Goal: Information Seeking & Learning: Learn about a topic

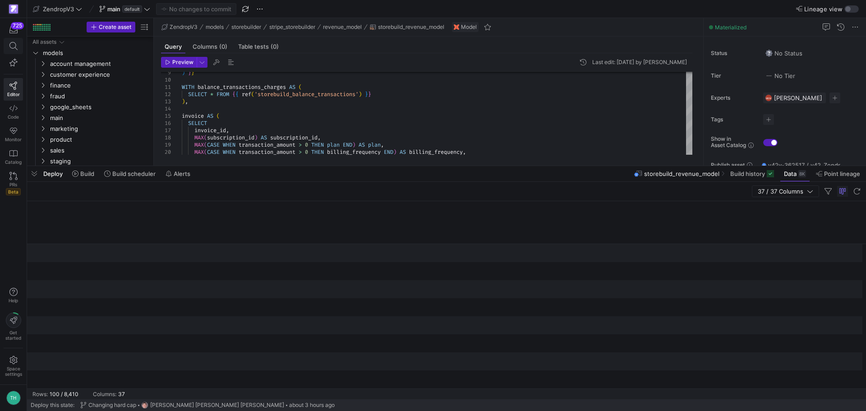
scroll to position [0, 2517]
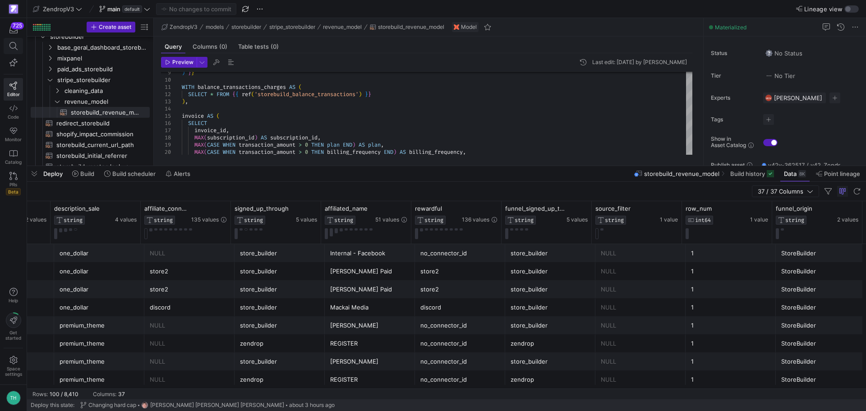
click at [16, 48] on icon at bounding box center [13, 46] width 8 height 8
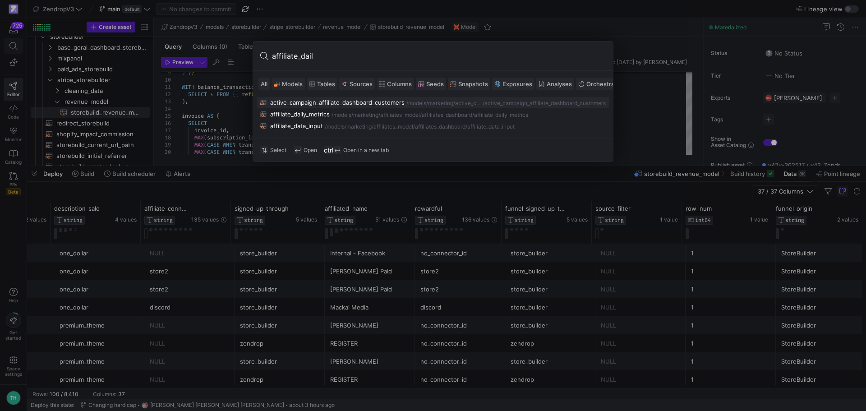
type input "affiliate_daily"
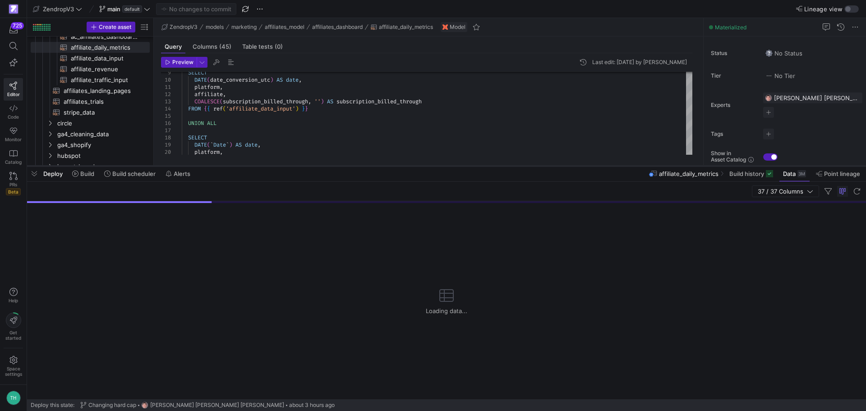
drag, startPoint x: 471, startPoint y: 166, endPoint x: 496, endPoint y: 289, distance: 125.3
click at [496, 168] on div at bounding box center [446, 166] width 839 height 4
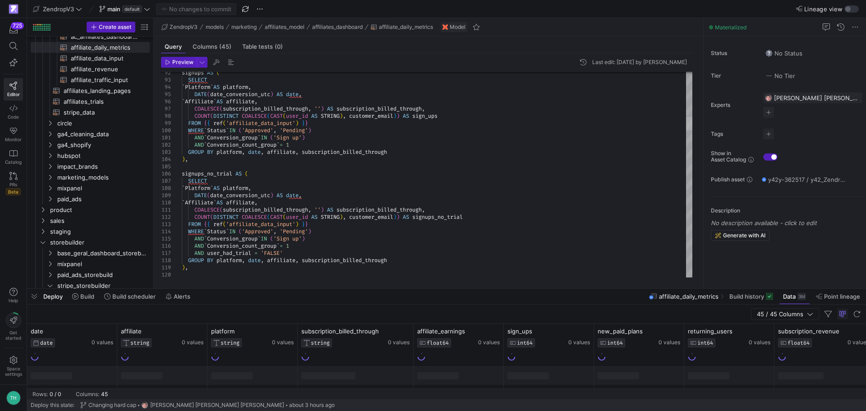
click at [693, 122] on div at bounding box center [689, 124] width 6 height 14
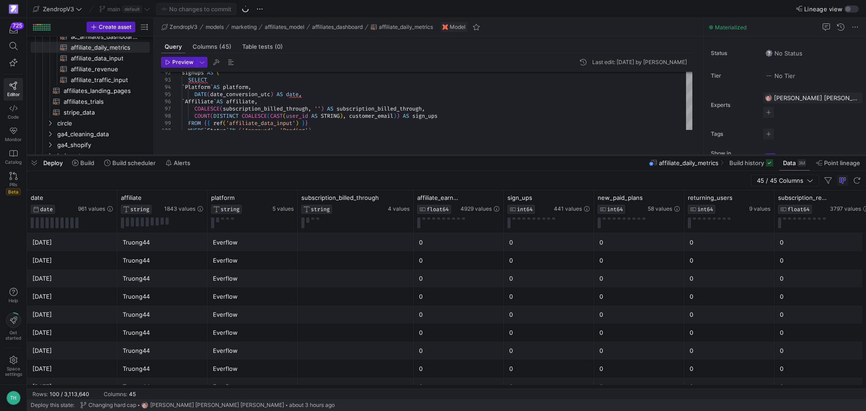
drag, startPoint x: 528, startPoint y: 289, endPoint x: 549, endPoint y: 156, distance: 135.2
click at [549, 156] on div at bounding box center [446, 155] width 839 height 4
click at [175, 385] on div "Truong44" at bounding box center [162, 387] width 79 height 18
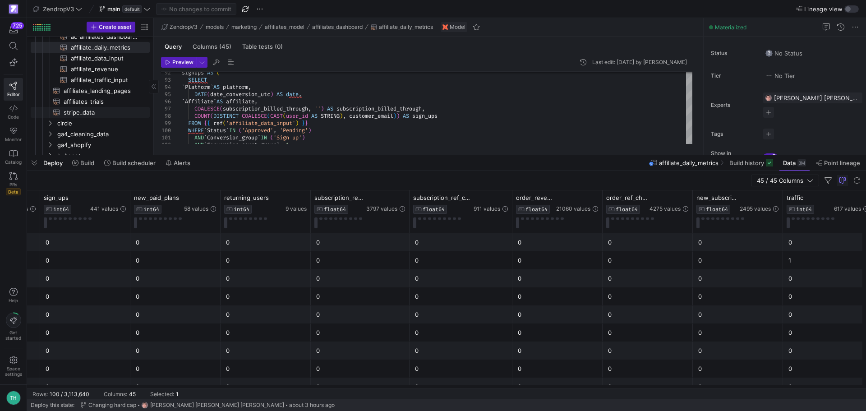
scroll to position [90, 0]
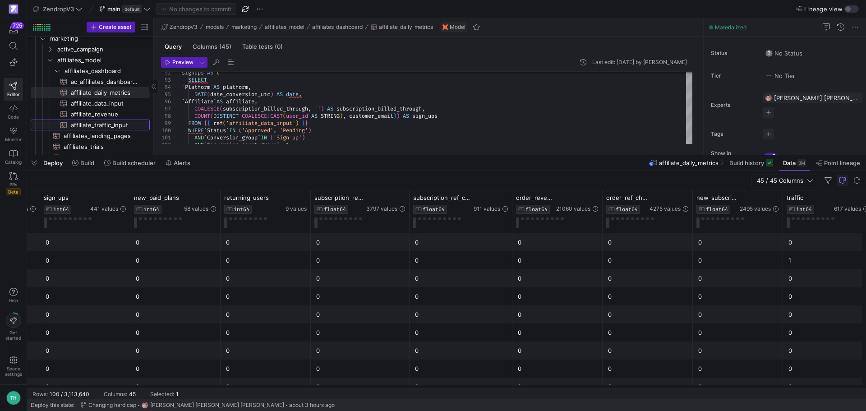
click at [100, 123] on span "affiliate_traffic_input​​​​​​​​​​" at bounding box center [105, 125] width 69 height 10
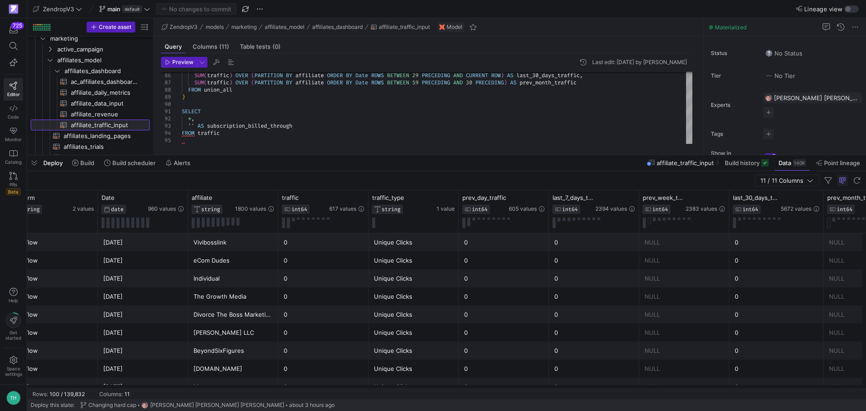
scroll to position [0, 188]
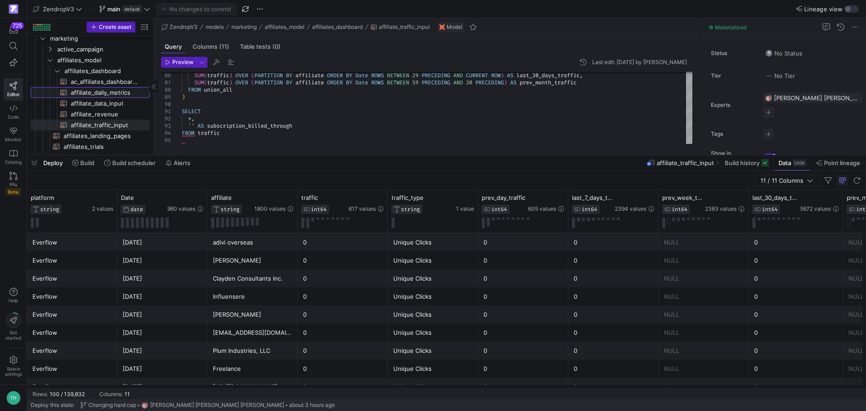
click at [114, 90] on span "affiliate_daily_metrics​​​​​​​​​​" at bounding box center [105, 93] width 69 height 10
type textarea "-- Generate a calendar table starting from [DATE] WITH calendar AS ( SELECT DAT…"
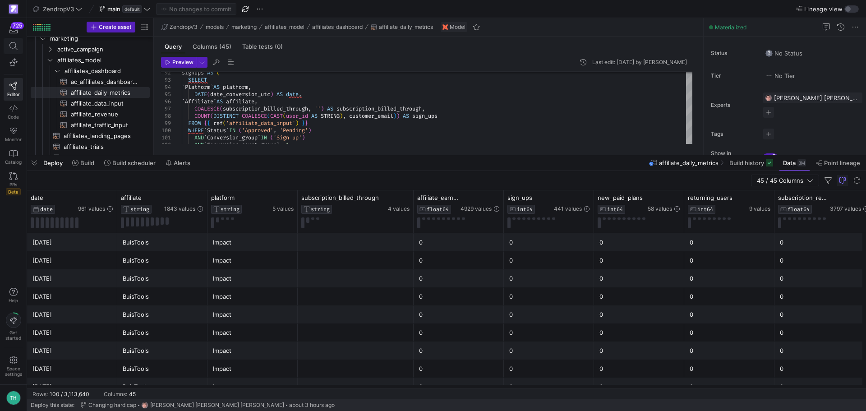
click at [13, 45] on icon at bounding box center [13, 46] width 8 height 8
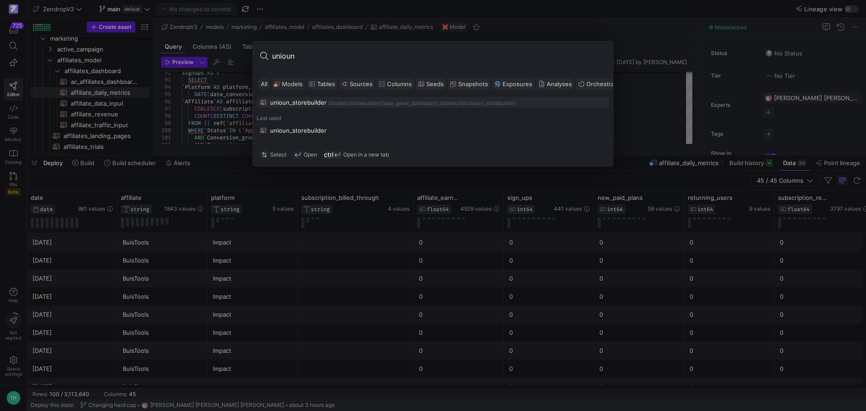
type input "unioun"
click at [286, 102] on div "unioun_storebuilder" at bounding box center [298, 102] width 56 height 7
type textarea "{{ config( materialized='table', partition_by={ "field": "DATE(created_at)", "d…"
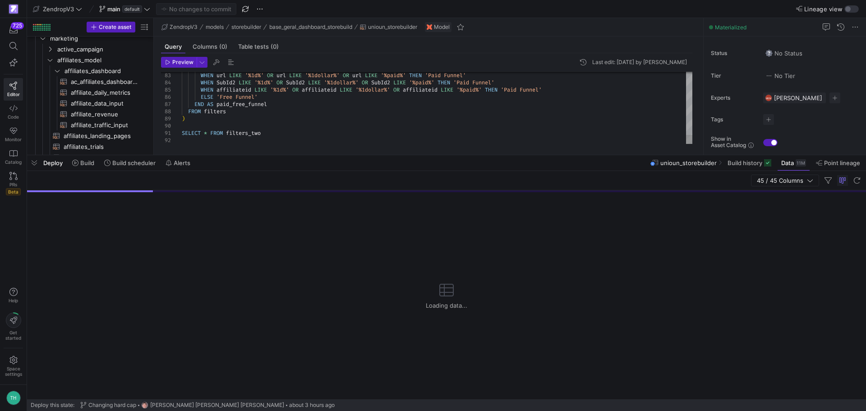
scroll to position [347, 0]
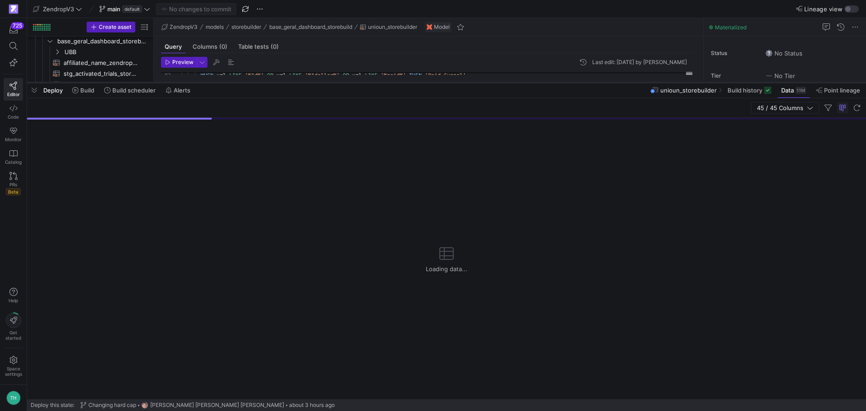
drag, startPoint x: 463, startPoint y: 155, endPoint x: 473, endPoint y: 82, distance: 73.3
click at [473, 82] on div at bounding box center [446, 83] width 839 height 4
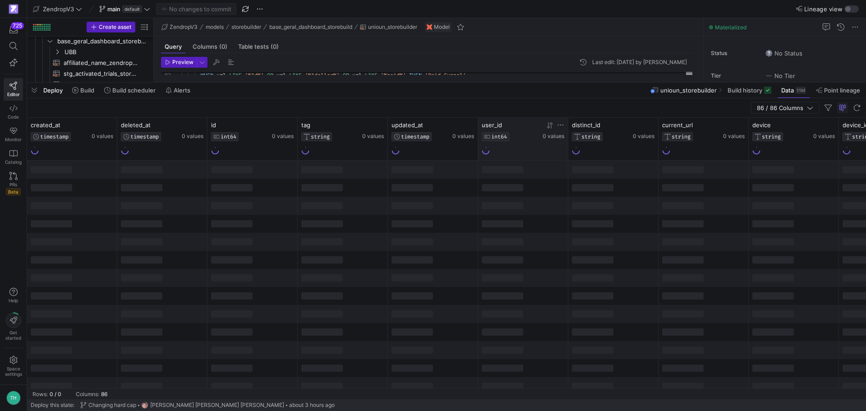
click at [535, 150] on div at bounding box center [523, 150] width 83 height 10
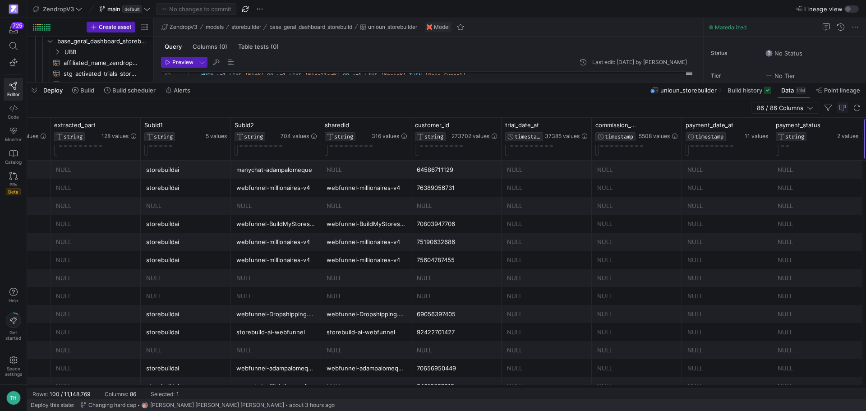
scroll to position [0, 2955]
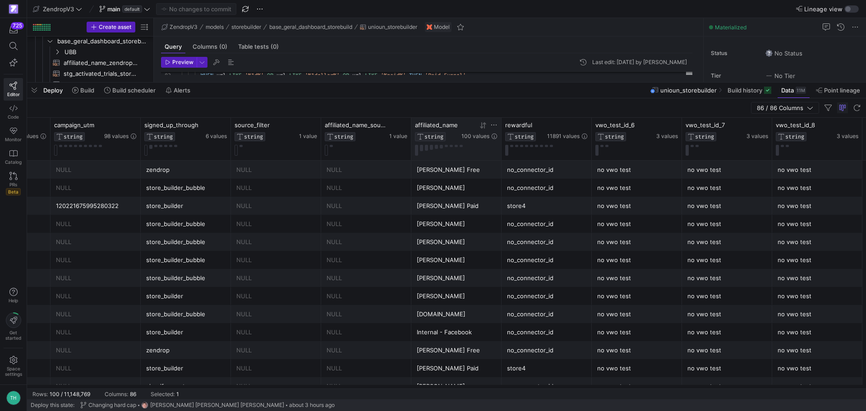
click at [493, 125] on icon at bounding box center [494, 124] width 7 height 7
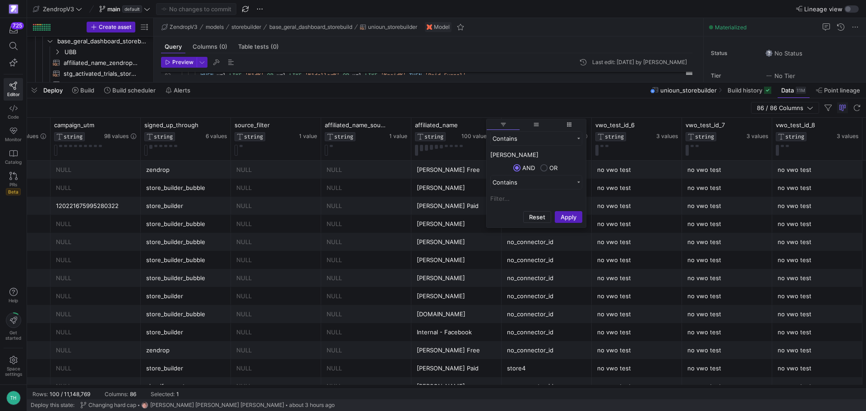
type input "[PERSON_NAME]"
click at [555, 211] on button "Apply" at bounding box center [569, 217] width 28 height 12
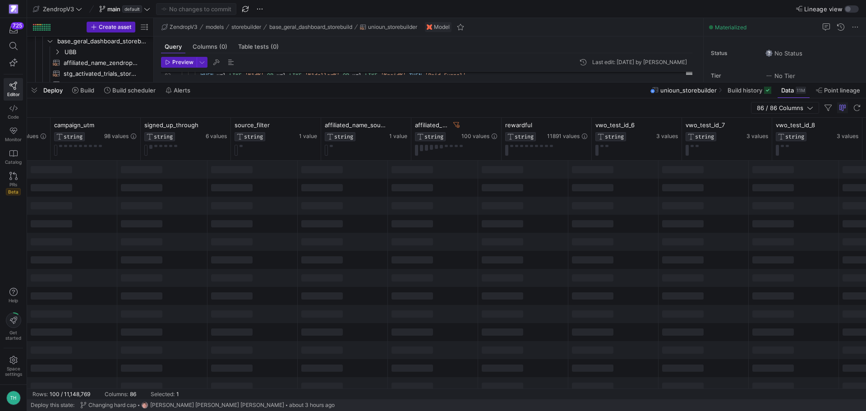
click at [491, 107] on div "86 / 86 Columns" at bounding box center [446, 107] width 839 height 19
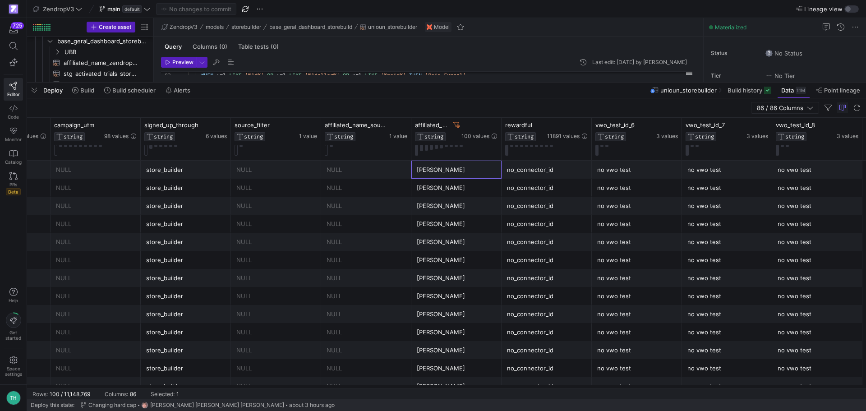
click at [448, 167] on div "[PERSON_NAME]" at bounding box center [456, 170] width 79 height 18
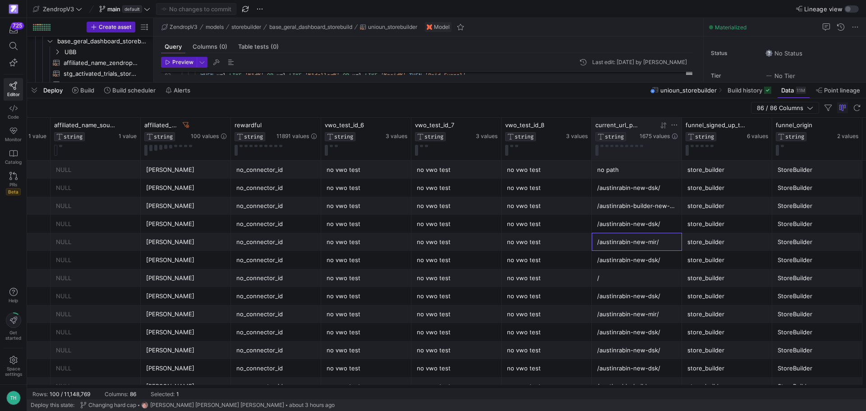
click at [675, 125] on icon at bounding box center [674, 125] width 5 height 1
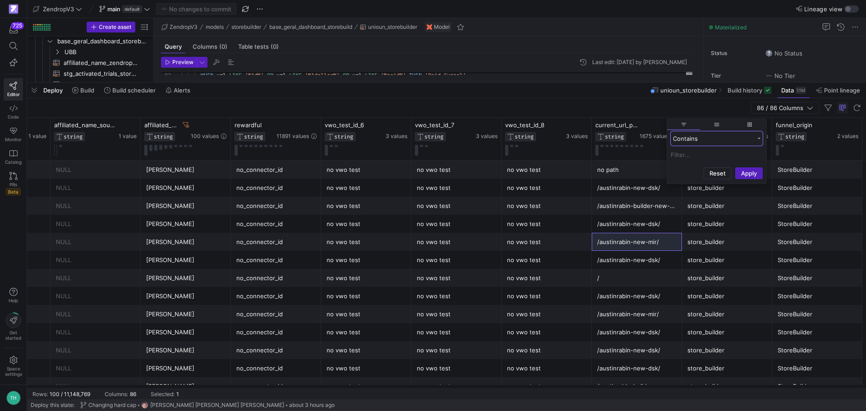
click at [705, 135] on div "Contains" at bounding box center [713, 138] width 81 height 7
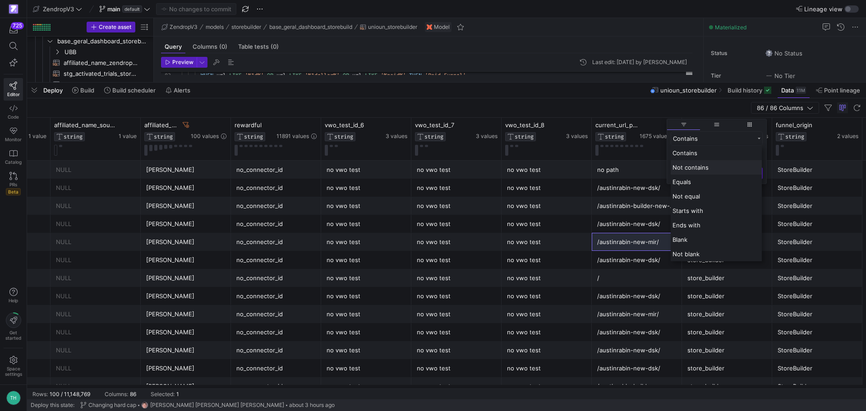
click at [689, 167] on span "Not contains" at bounding box center [691, 167] width 36 height 7
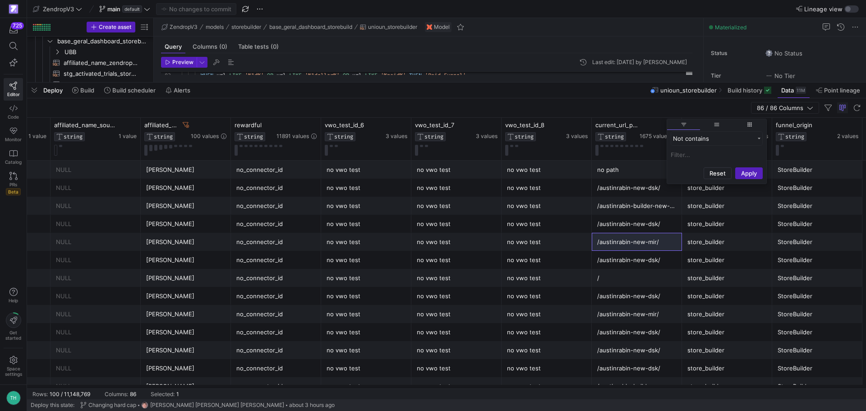
click at [693, 156] on input "Filter Value" at bounding box center [717, 154] width 92 height 11
type input "austin"
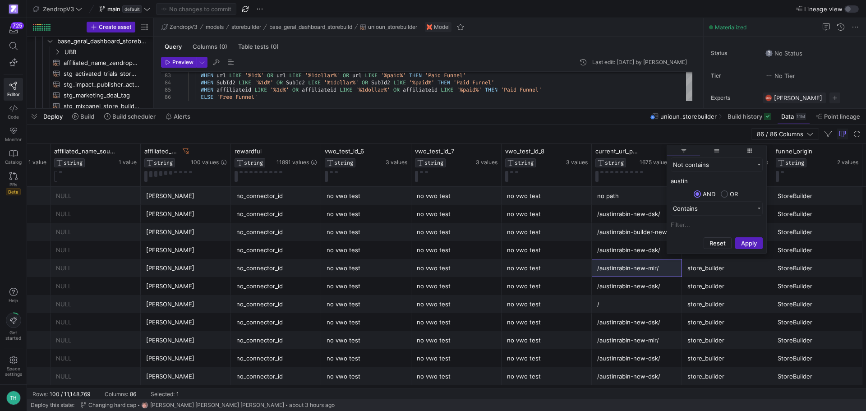
drag, startPoint x: 402, startPoint y: 83, endPoint x: 467, endPoint y: 130, distance: 80.5
click at [404, 110] on div at bounding box center [446, 109] width 839 height 4
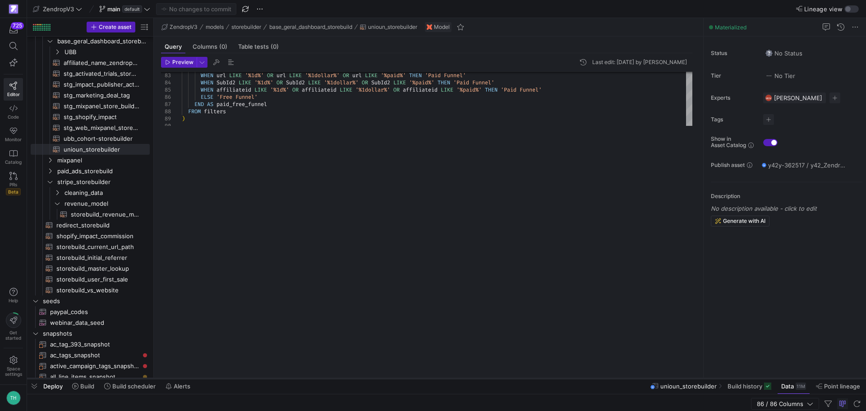
drag, startPoint x: 482, startPoint y: 109, endPoint x: 476, endPoint y: 378, distance: 269.1
click at [476, 378] on div at bounding box center [446, 379] width 839 height 4
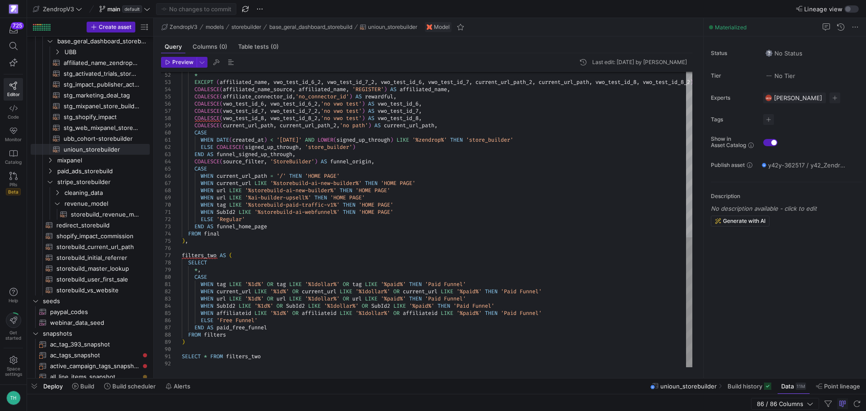
click at [451, 223] on div "WHEN url LIKE '%1d%' OR url LIKE '%1dollar%' OR url LIKE '%paid%' THEN 'Paid Fu…" at bounding box center [437, 32] width 511 height 672
type textarea "WHEN SubId2 LIKE '%storebuild-ai-webfunnel%' THEN 'HOME PAGE' ELSE 'Regular' EN…"
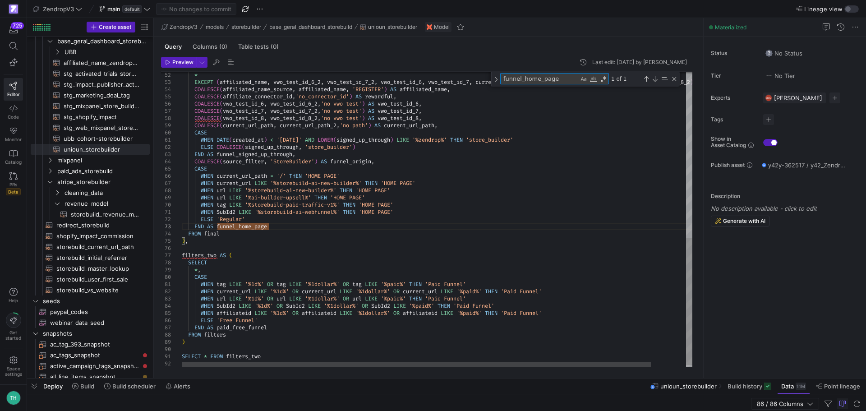
type textarea "a"
type textarea "WHEN tag LIKE '%1d%' OR tag LIKE '%1dollar%' OR tag LIKE '%paid%' THEN 'Paid Fu…"
type textarea "affiliate"
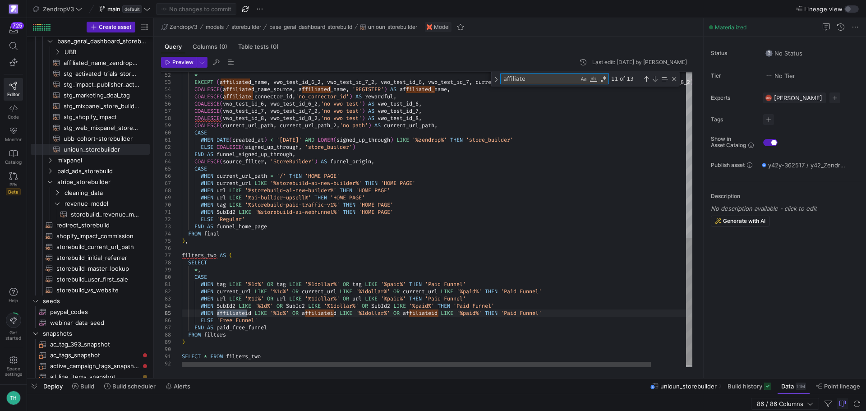
type textarea "{{ config( materialized='table', partition_by={ "field": "DATE(created_at)", "d…"
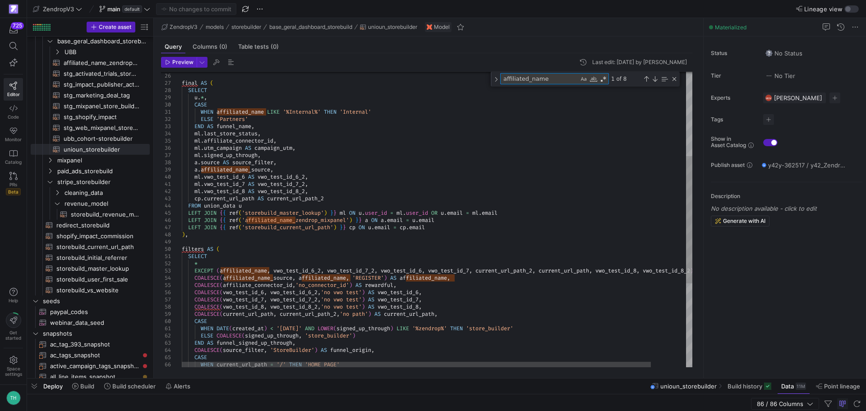
type textarea "affiliated_name"
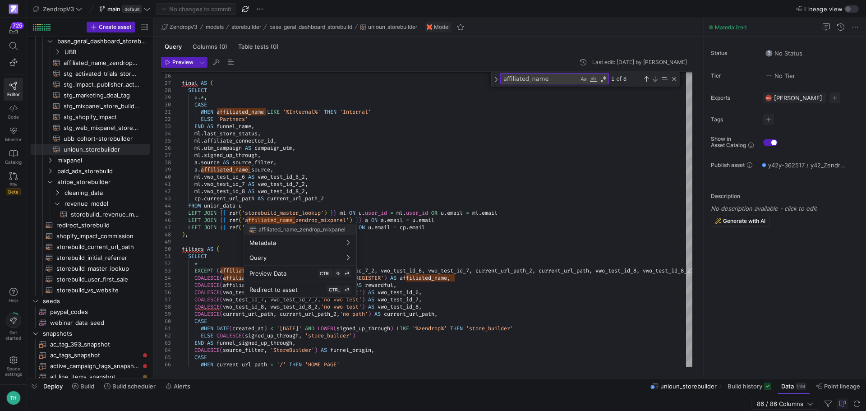
click at [495, 300] on div at bounding box center [433, 205] width 866 height 411
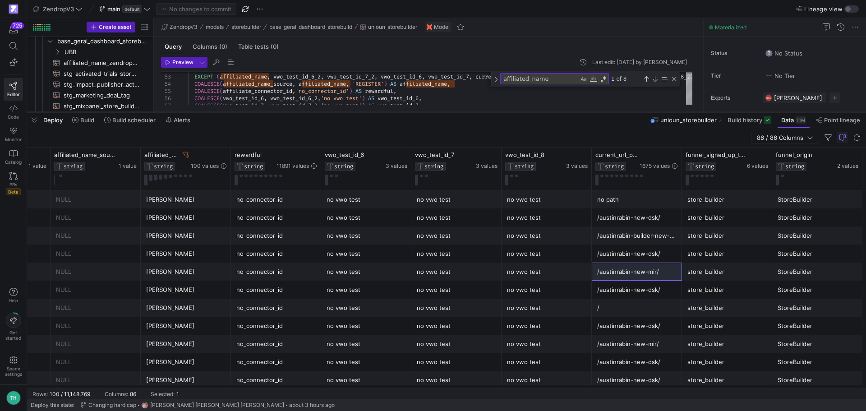
drag, startPoint x: 566, startPoint y: 379, endPoint x: 488, endPoint y: 112, distance: 277.9
click at [488, 112] on div at bounding box center [446, 113] width 839 height 4
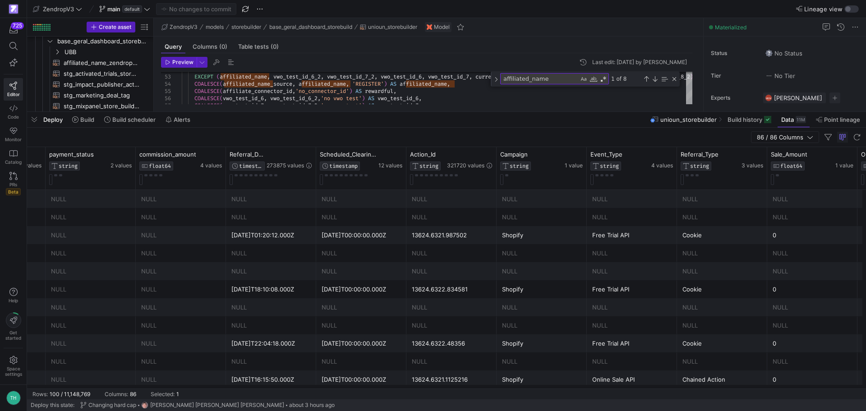
scroll to position [0, 3446]
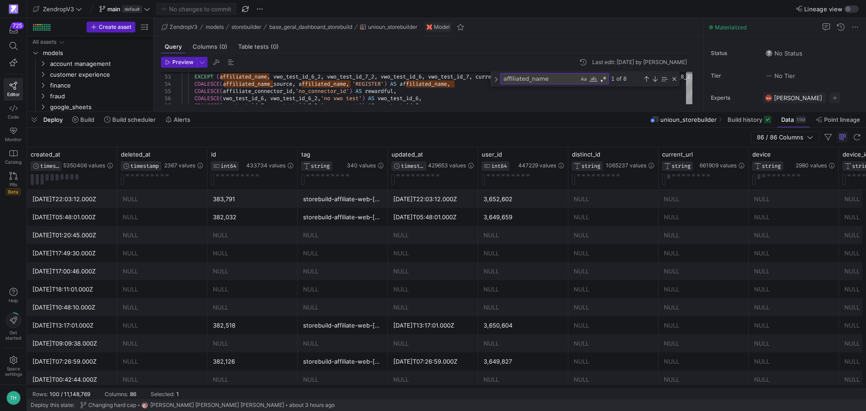
scroll to position [0, 14]
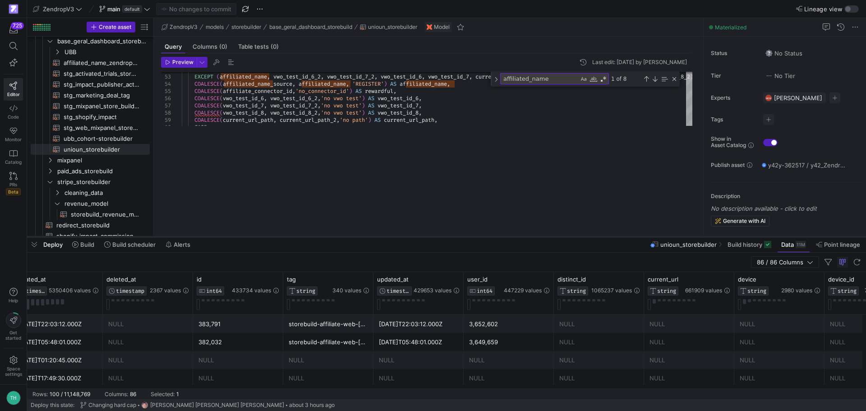
drag, startPoint x: 395, startPoint y: 113, endPoint x: 407, endPoint y: 240, distance: 127.4
click at [406, 239] on div at bounding box center [446, 237] width 839 height 4
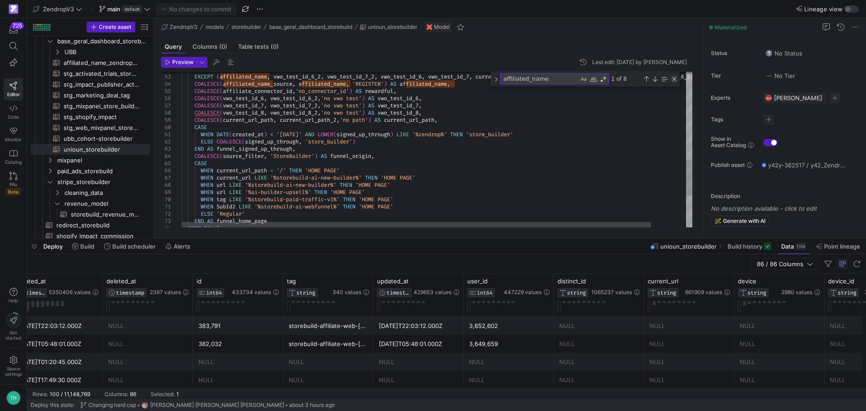
click at [676, 81] on div "Close (Escape)" at bounding box center [674, 78] width 7 height 7
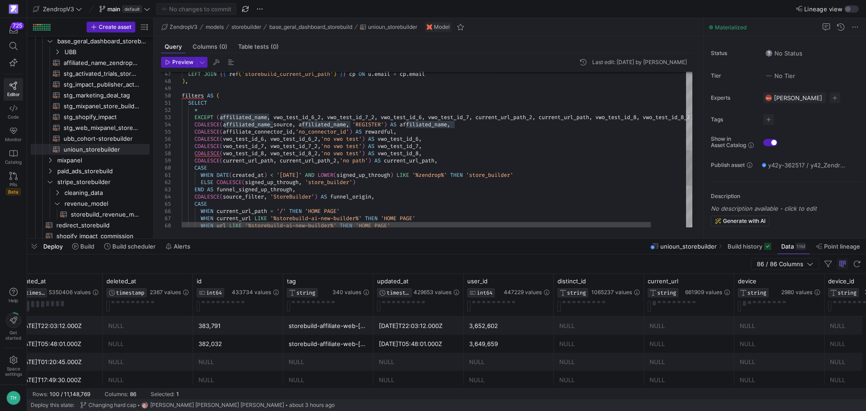
type textarea "SELECT * EXCEPT (affiliated_name, vwo_test_id_6_2, vwo_test_id_7_2, vwo_test_id…"
click at [289, 123] on div "CASE WHEN current_url_path = '/' THEN 'HOME PAGE' WHEN current_url LIKE '%store…" at bounding box center [456, 69] width 549 height 677
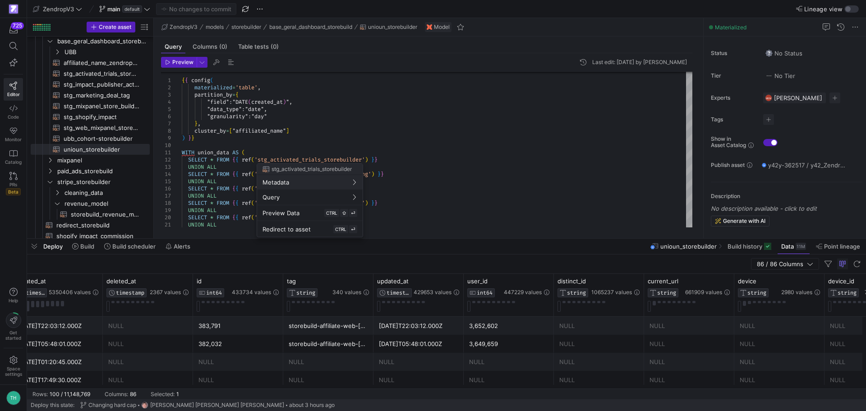
click at [263, 111] on div at bounding box center [433, 205] width 866 height 411
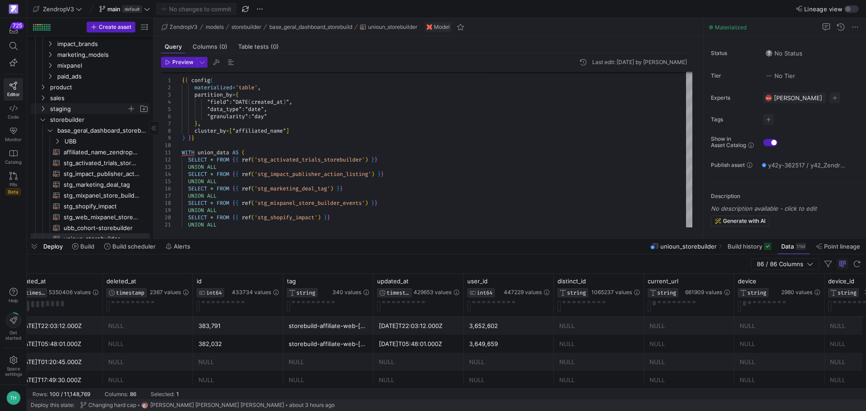
scroll to position [257, 0]
click at [17, 48] on icon at bounding box center [13, 46] width 8 height 8
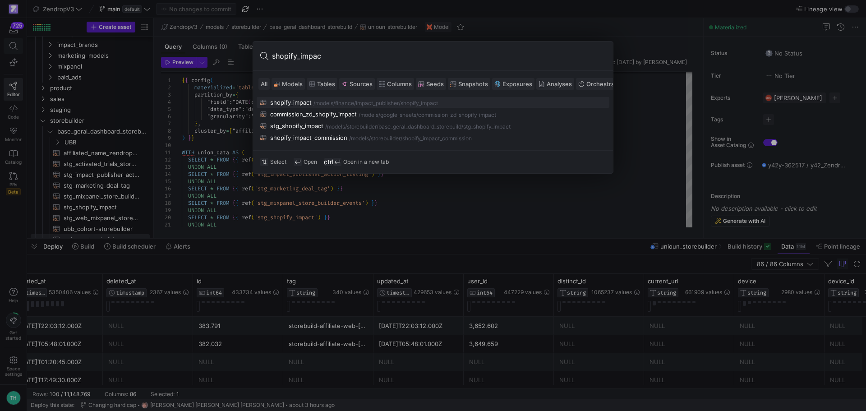
type input "shopify_impact"
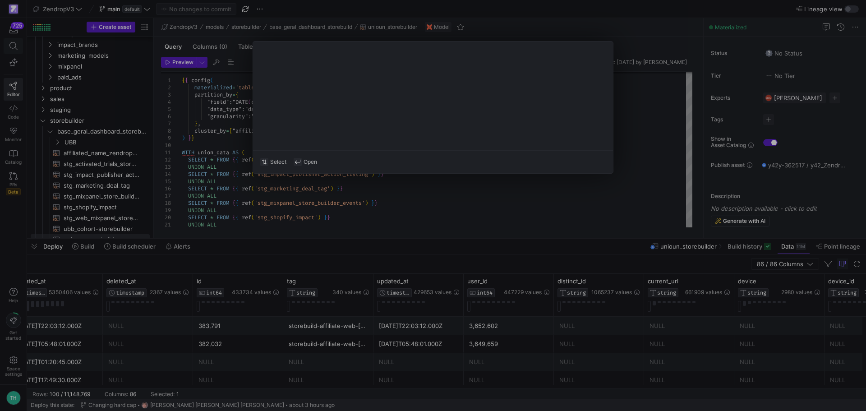
type textarea "WITH base AS ( SELECT *, CASE WHEN `SubId1` IN ( 'Store Builder AI', 'newbuilde…"
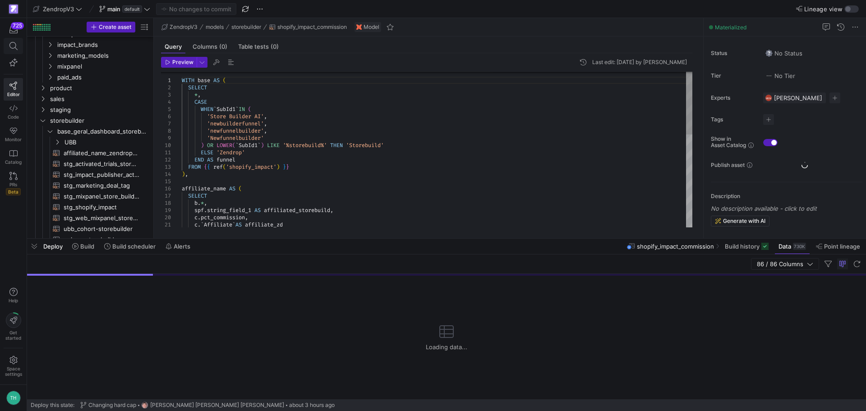
scroll to position [351, 0]
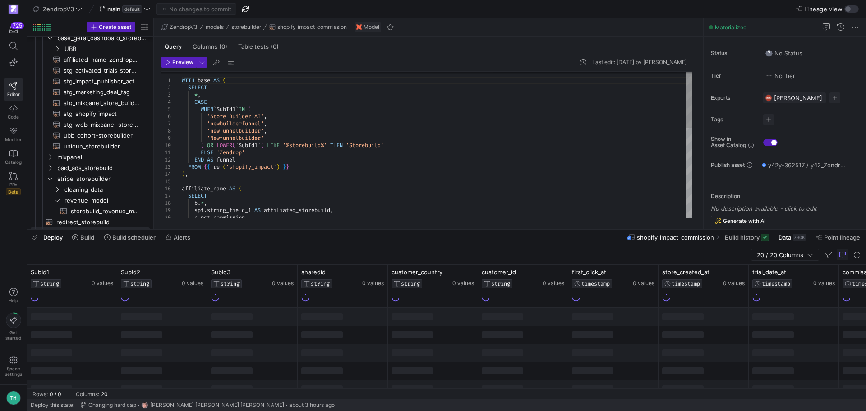
drag, startPoint x: 389, startPoint y: 237, endPoint x: 389, endPoint y: 139, distance: 98.8
click at [390, 228] on div at bounding box center [446, 230] width 839 height 4
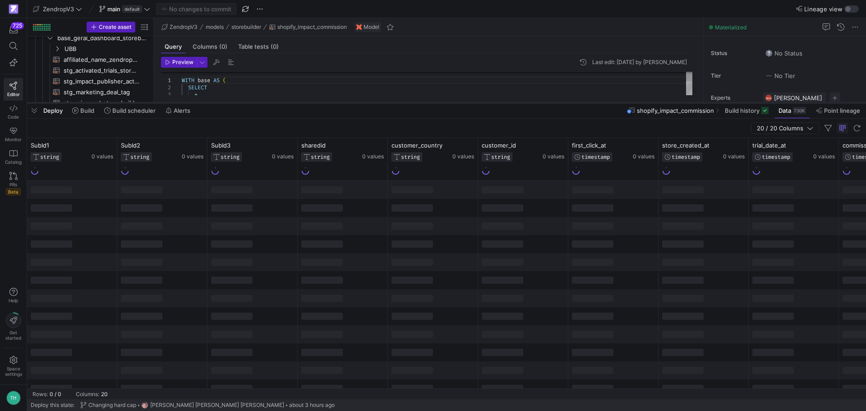
drag, startPoint x: 389, startPoint y: 204, endPoint x: 407, endPoint y: 102, distance: 103.7
click at [407, 102] on div at bounding box center [446, 103] width 839 height 4
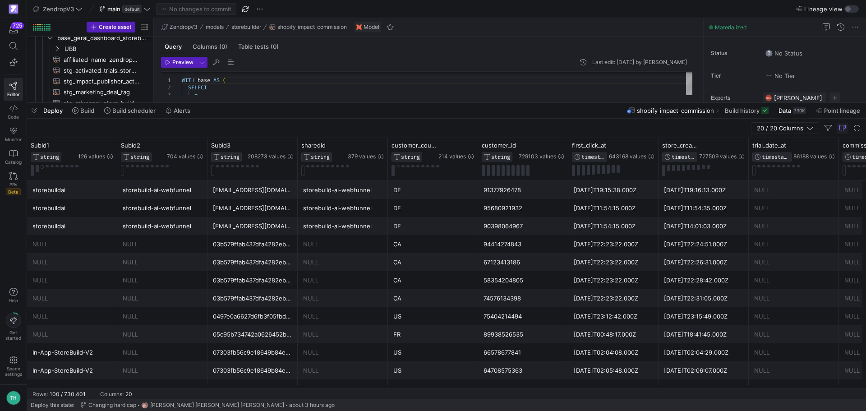
click at [338, 193] on div "storebuild-ai-webfunnel" at bounding box center [342, 190] width 79 height 18
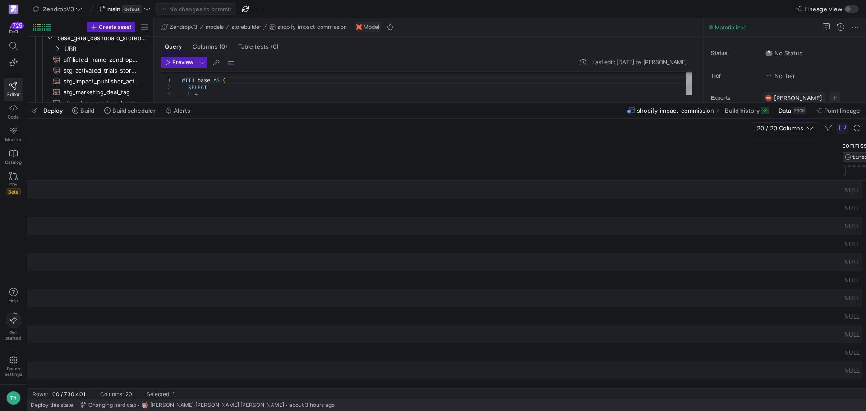
scroll to position [0, 975]
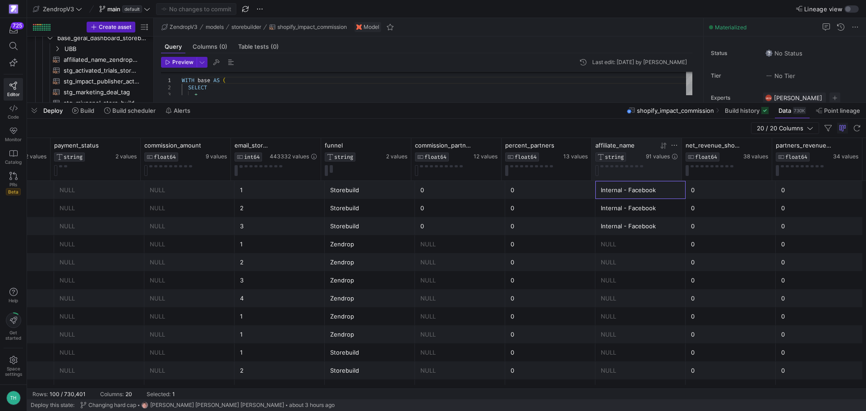
click at [673, 144] on icon at bounding box center [674, 145] width 7 height 7
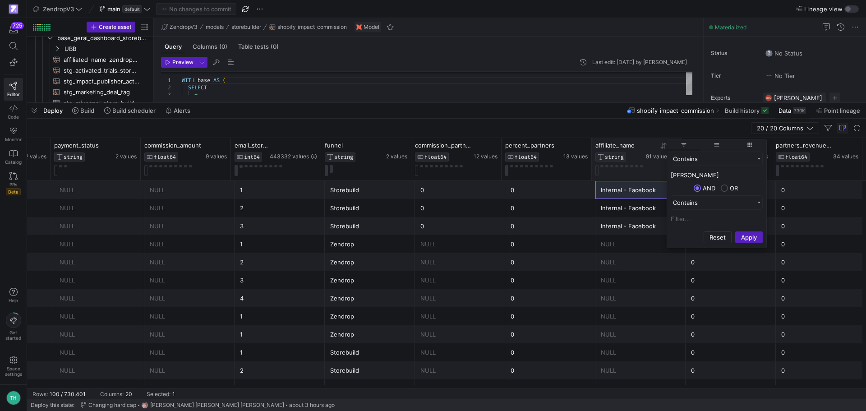
type input "[PERSON_NAME]"
click at [736, 232] on button "Apply" at bounding box center [750, 238] width 28 height 12
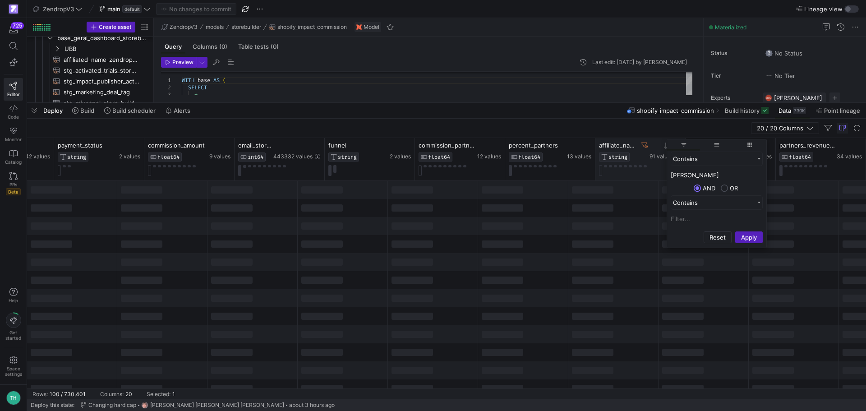
scroll to position [0, 971]
click at [583, 121] on div "20 / 20 Columns" at bounding box center [446, 128] width 839 height 19
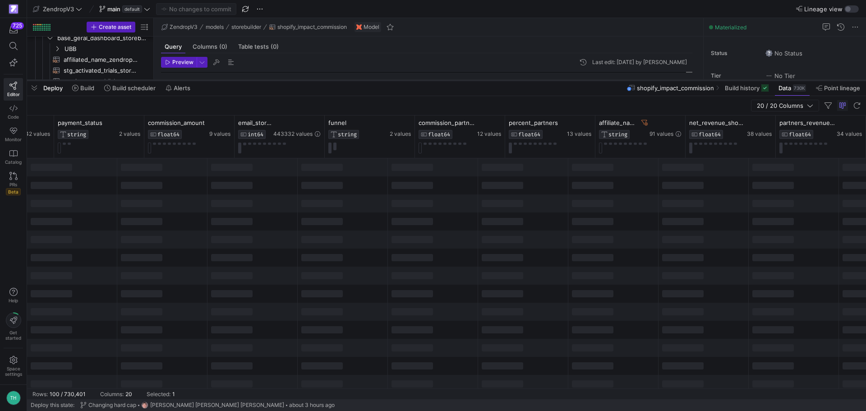
drag, startPoint x: 596, startPoint y: 102, endPoint x: 600, endPoint y: 80, distance: 22.9
click at [600, 80] on div at bounding box center [446, 81] width 839 height 4
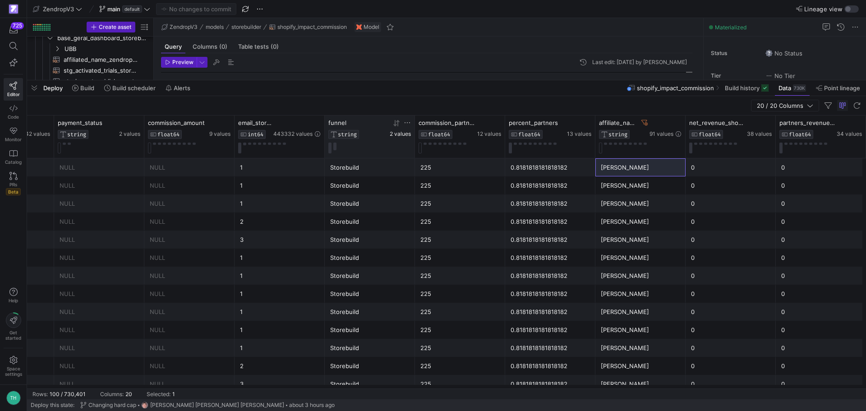
click at [399, 135] on span "2 values" at bounding box center [400, 134] width 21 height 6
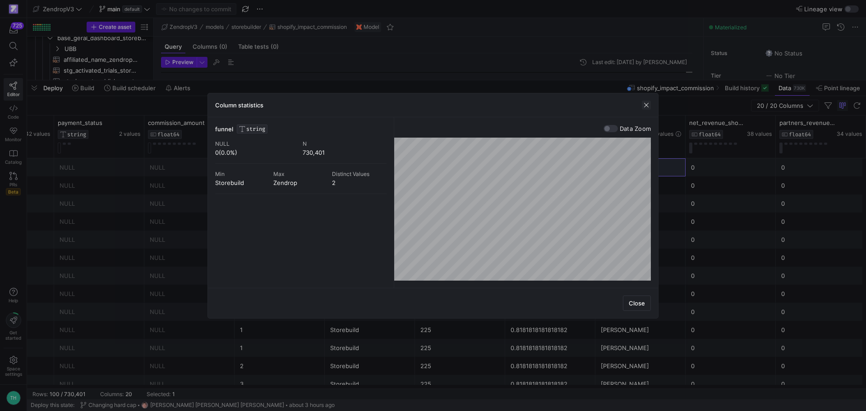
click at [648, 109] on span "button" at bounding box center [646, 105] width 9 height 9
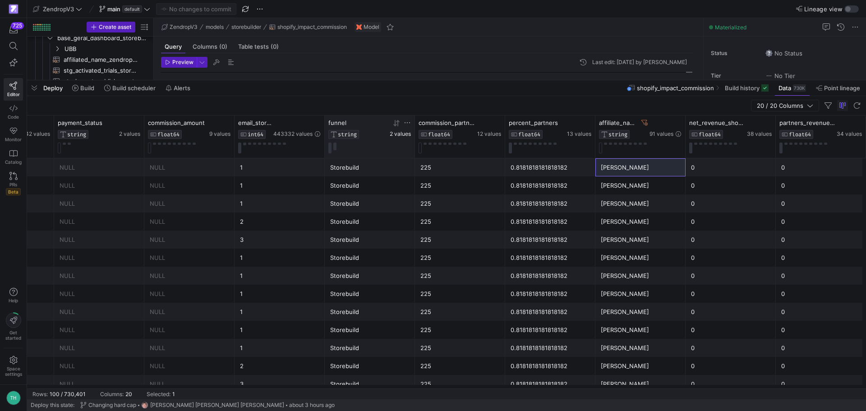
click at [398, 133] on span "2 values" at bounding box center [400, 134] width 21 height 6
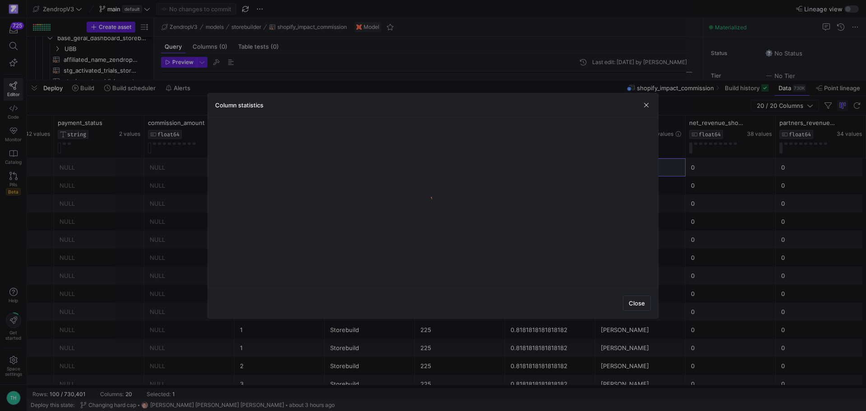
click at [453, 88] on div at bounding box center [433, 205] width 866 height 411
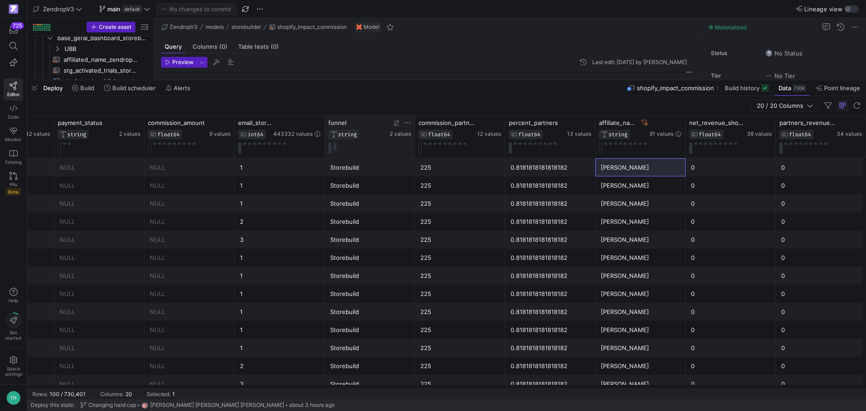
click at [395, 123] on icon at bounding box center [395, 123] width 3 height 6
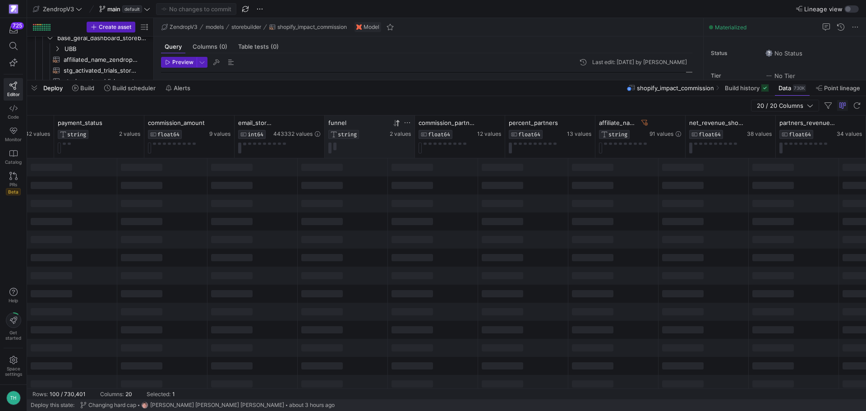
click at [395, 123] on icon at bounding box center [395, 123] width 3 height 6
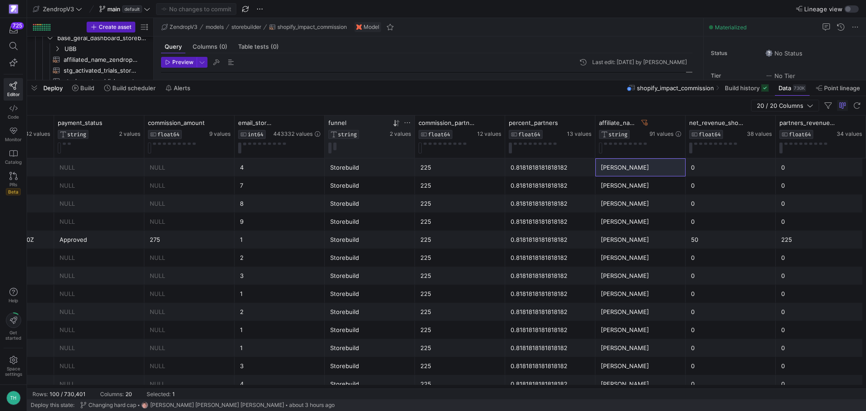
click at [398, 123] on icon at bounding box center [397, 123] width 3 height 6
click at [252, 169] on div "1" at bounding box center [279, 168] width 79 height 18
